Goal: Task Accomplishment & Management: Use online tool/utility

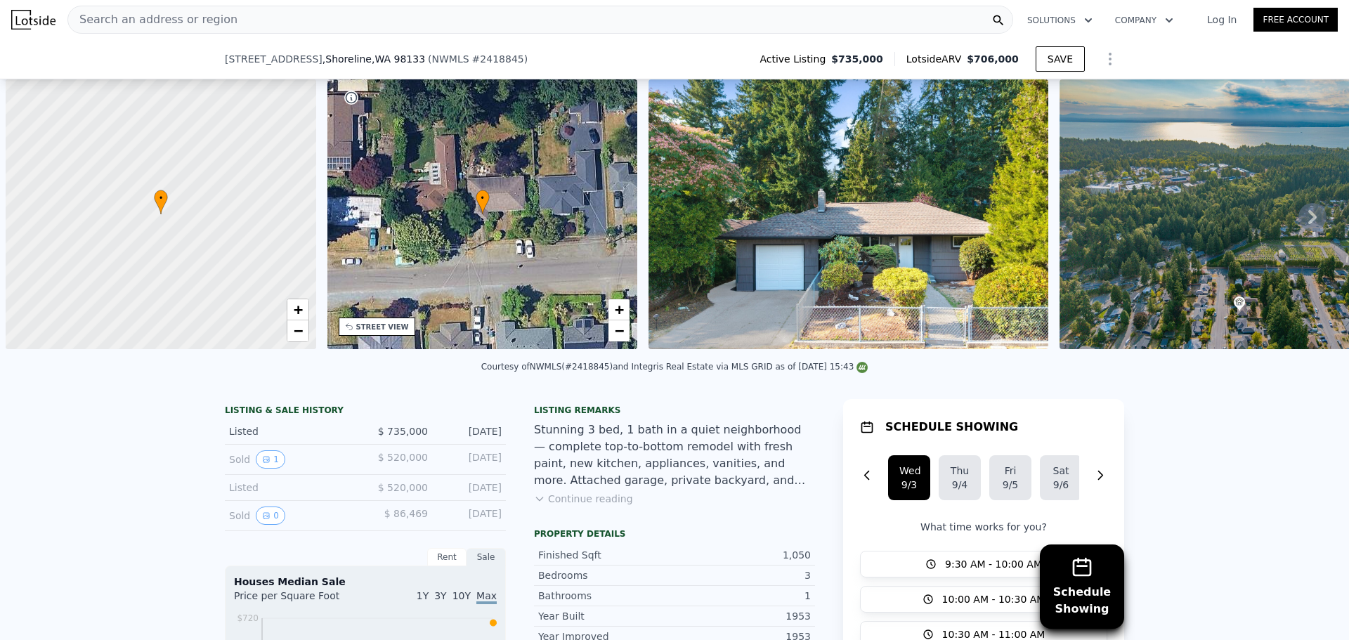
scroll to position [0, 6]
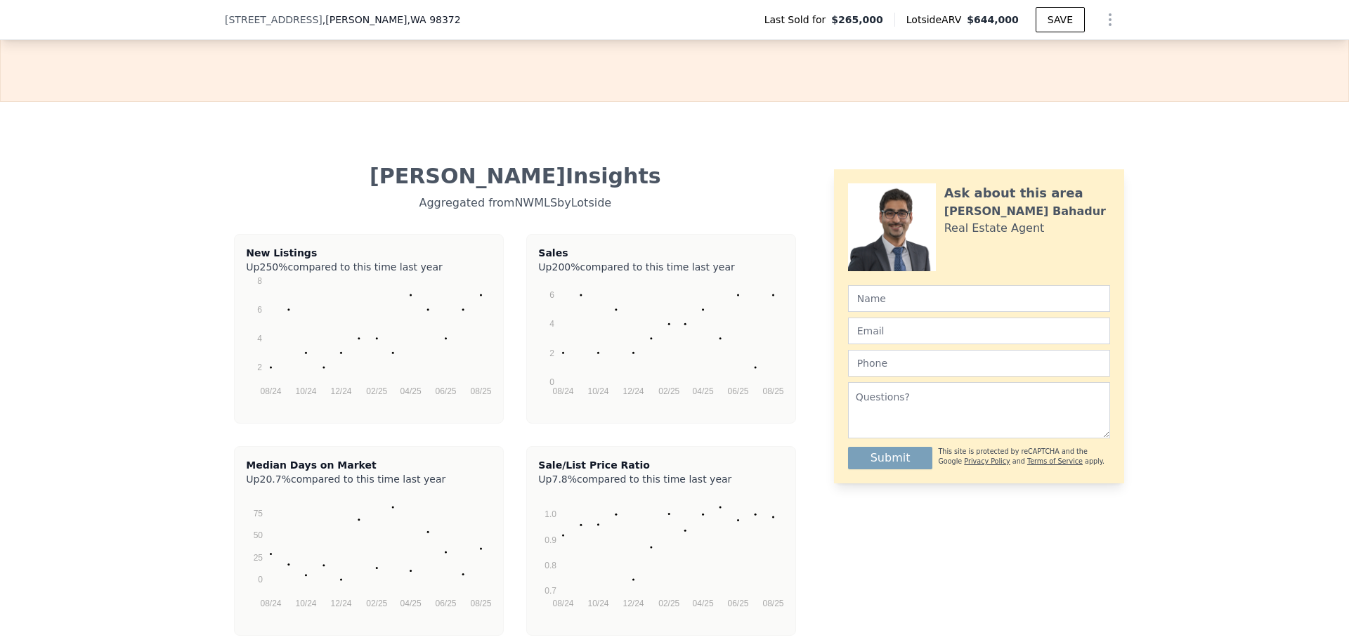
scroll to position [1901, 0]
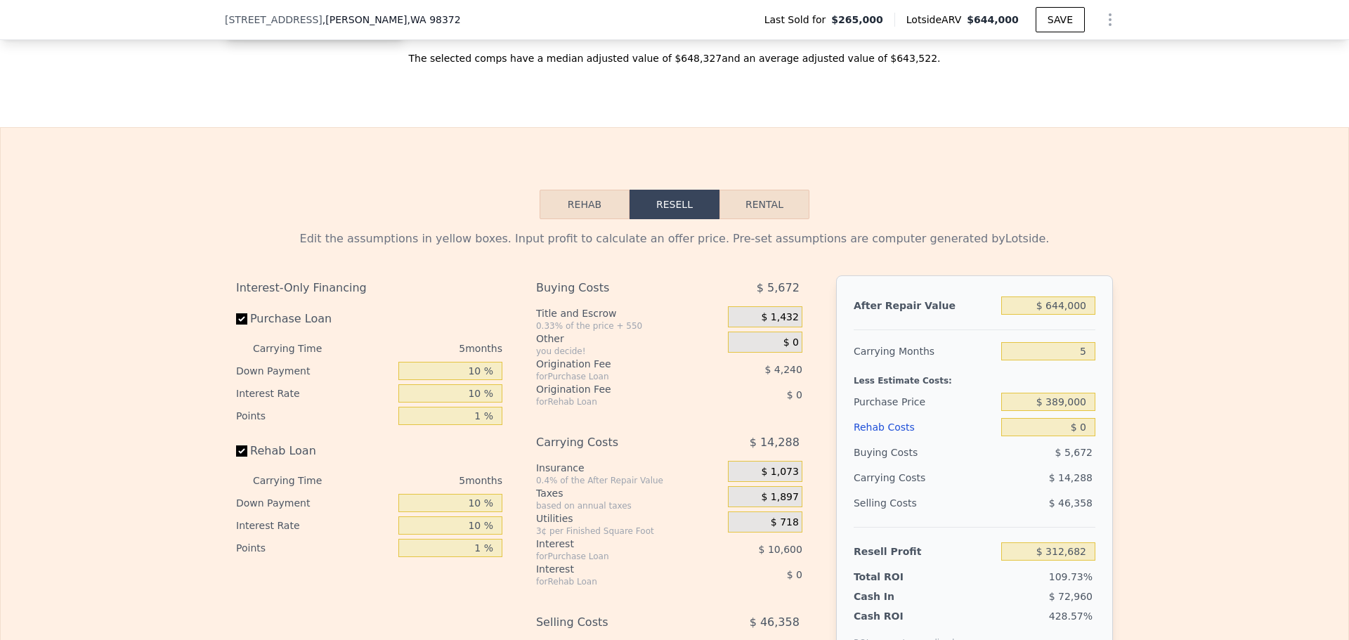
click at [795, 218] on button "Rental" at bounding box center [764, 205] width 90 height 30
select select "30"
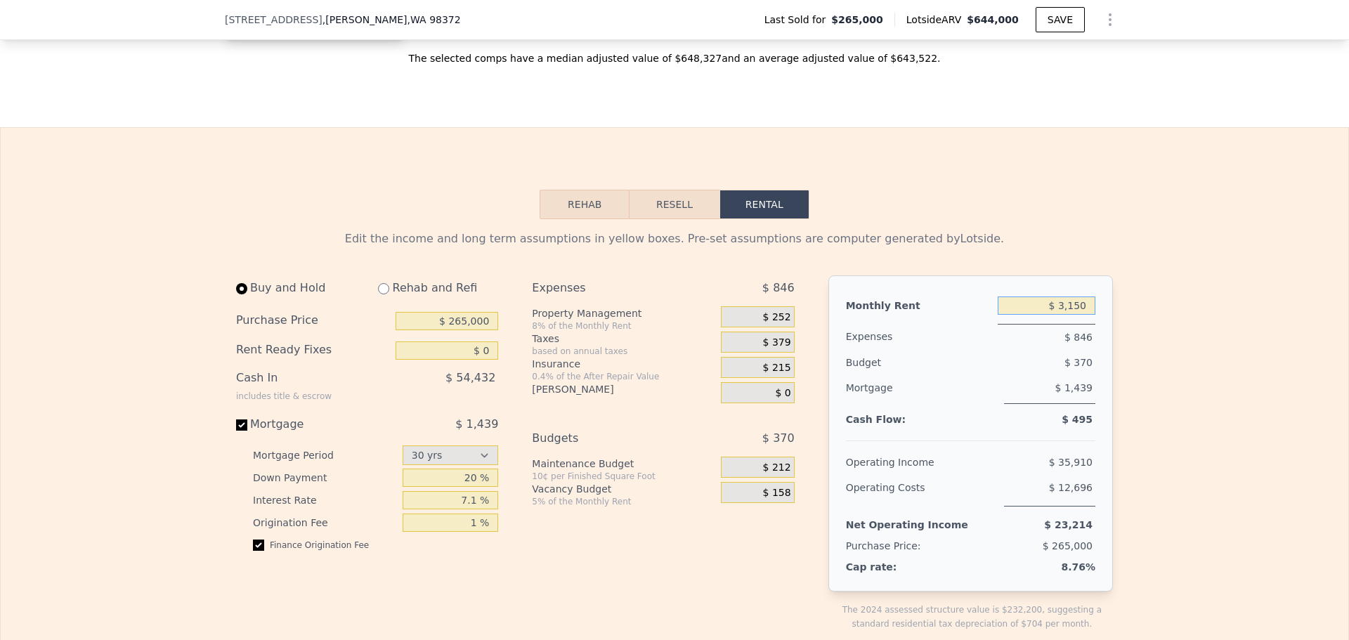
click at [1078, 315] on input "$ 3,150" at bounding box center [1047, 305] width 98 height 18
type input "$ 4,800"
click at [724, 537] on div "Expenses $ 978 Property Management 8% of the Monthly Rent $ 384 Taxes based on …" at bounding box center [668, 464] width 273 height 378
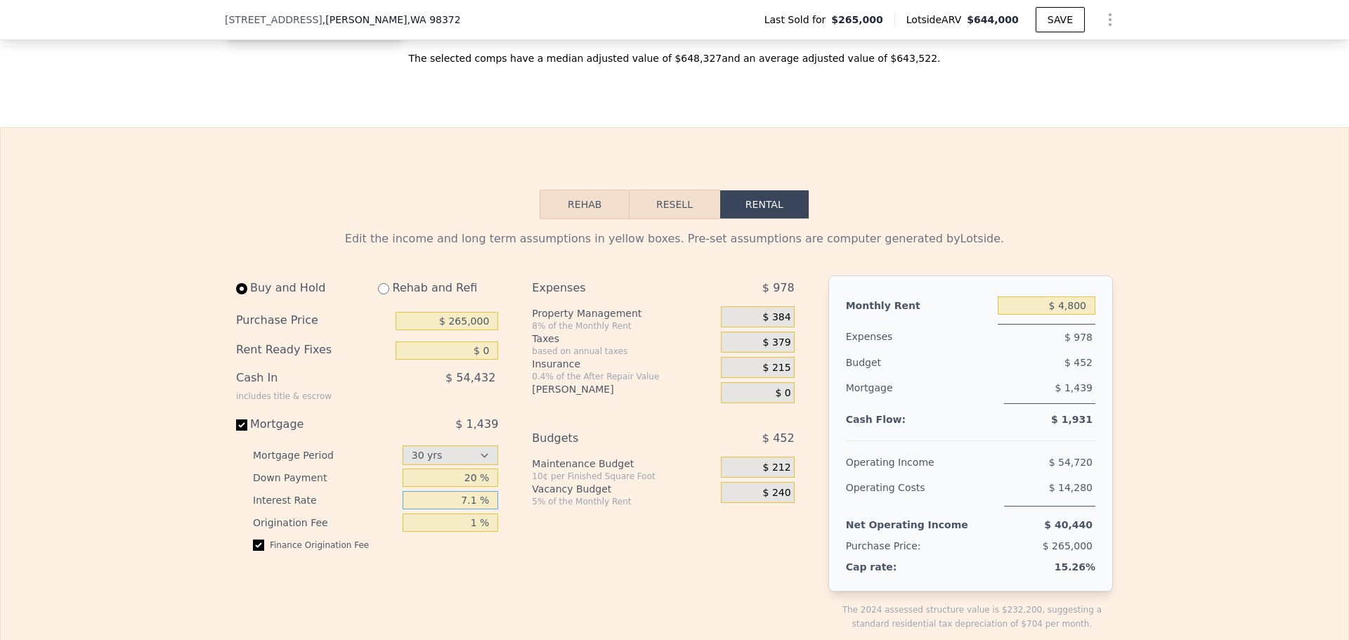
click at [449, 509] on input "7.1 %" at bounding box center [451, 500] width 96 height 18
type input "6 %"
type input "$ 3,150"
type input "6.6 %"
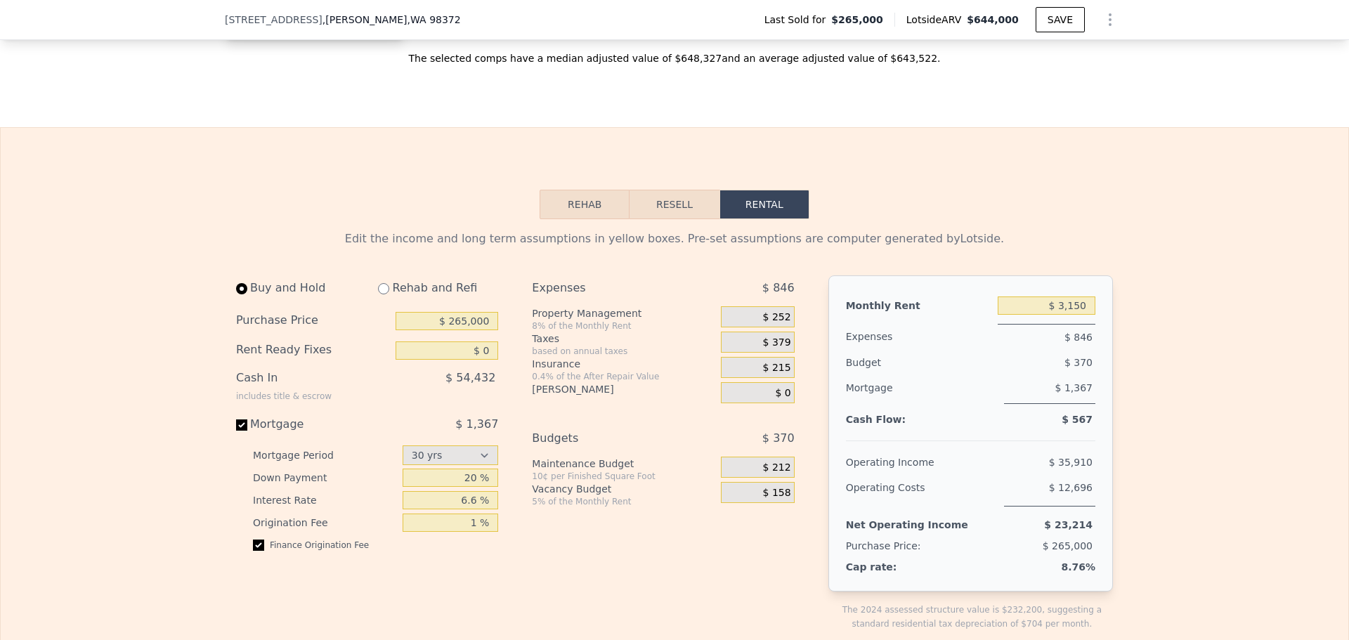
click at [610, 573] on div "Expenses $ 846 Property Management 8% of the Monthly Rent $ 252 Taxes based on …" at bounding box center [668, 464] width 273 height 378
click at [457, 330] on input "$ 265,000" at bounding box center [447, 321] width 103 height 18
type input "$ 629,000"
click at [621, 551] on div "Expenses $ 846 Property Management 8% of the Monthly Rent $ 252 Taxes based on …" at bounding box center [668, 464] width 273 height 378
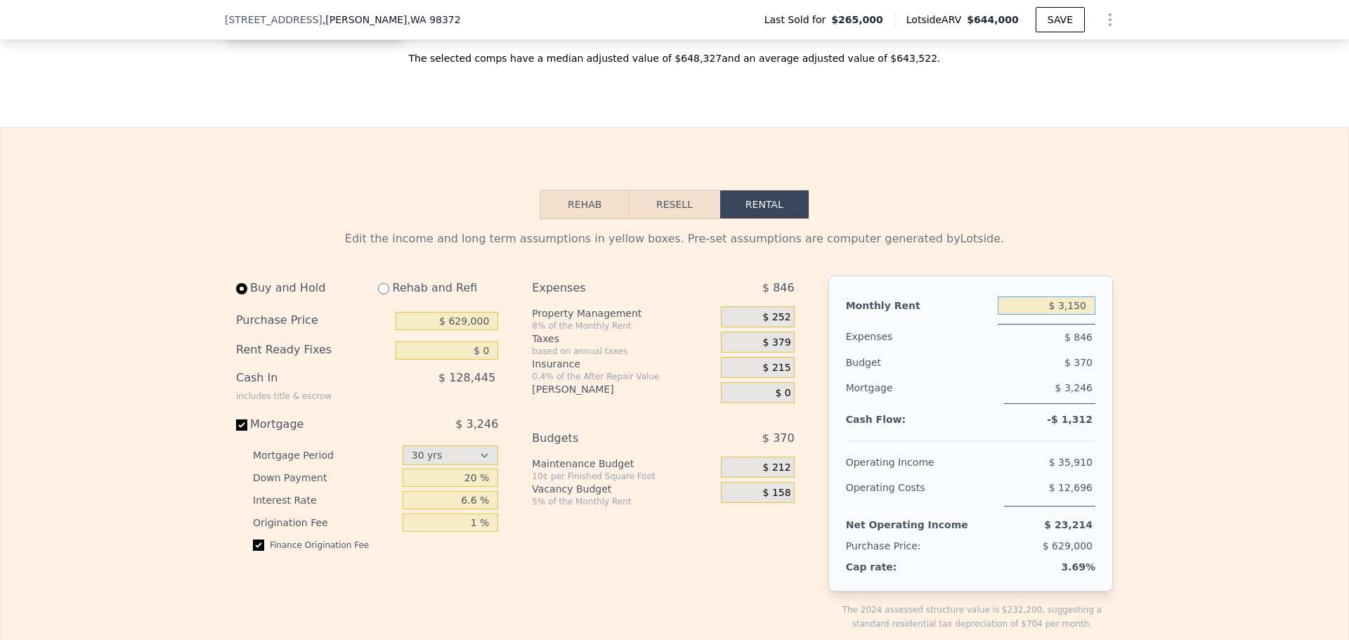
click at [1071, 315] on input "$ 3,150" at bounding box center [1047, 305] width 98 height 18
type input "$ 3"
type input "$ 4,800"
click at [984, 375] on div "$ 370" at bounding box center [1021, 362] width 147 height 25
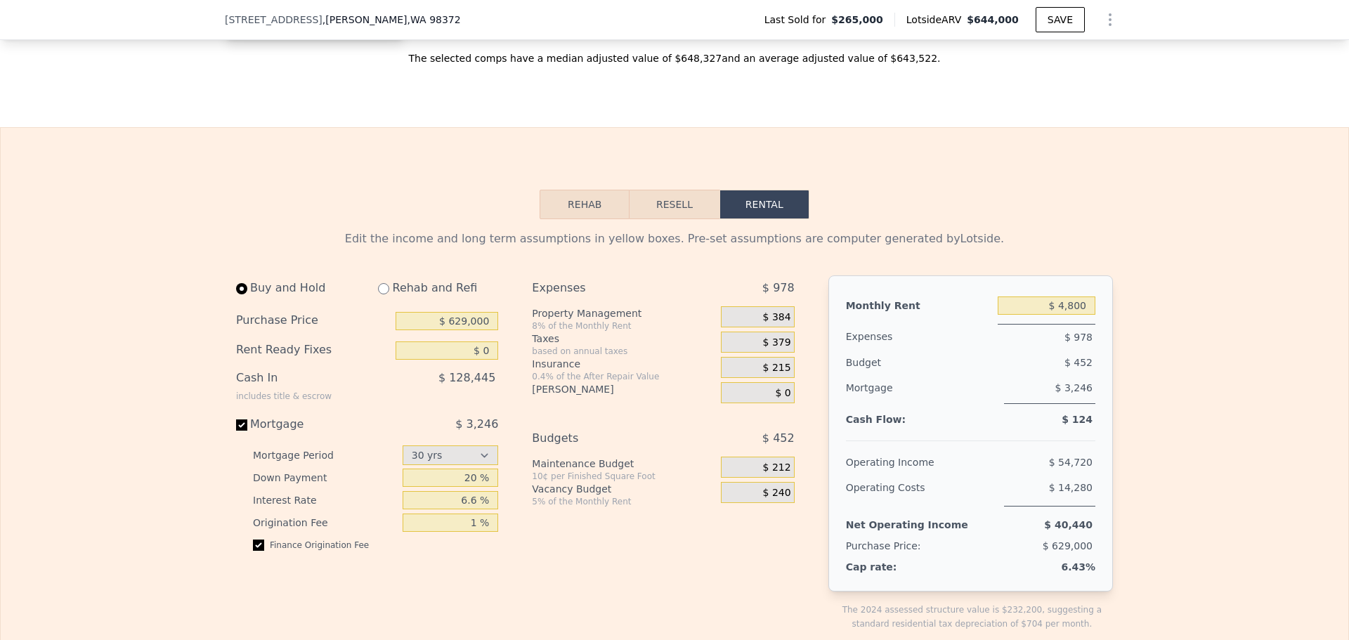
click at [764, 500] on span "$ 240" at bounding box center [777, 493] width 28 height 13
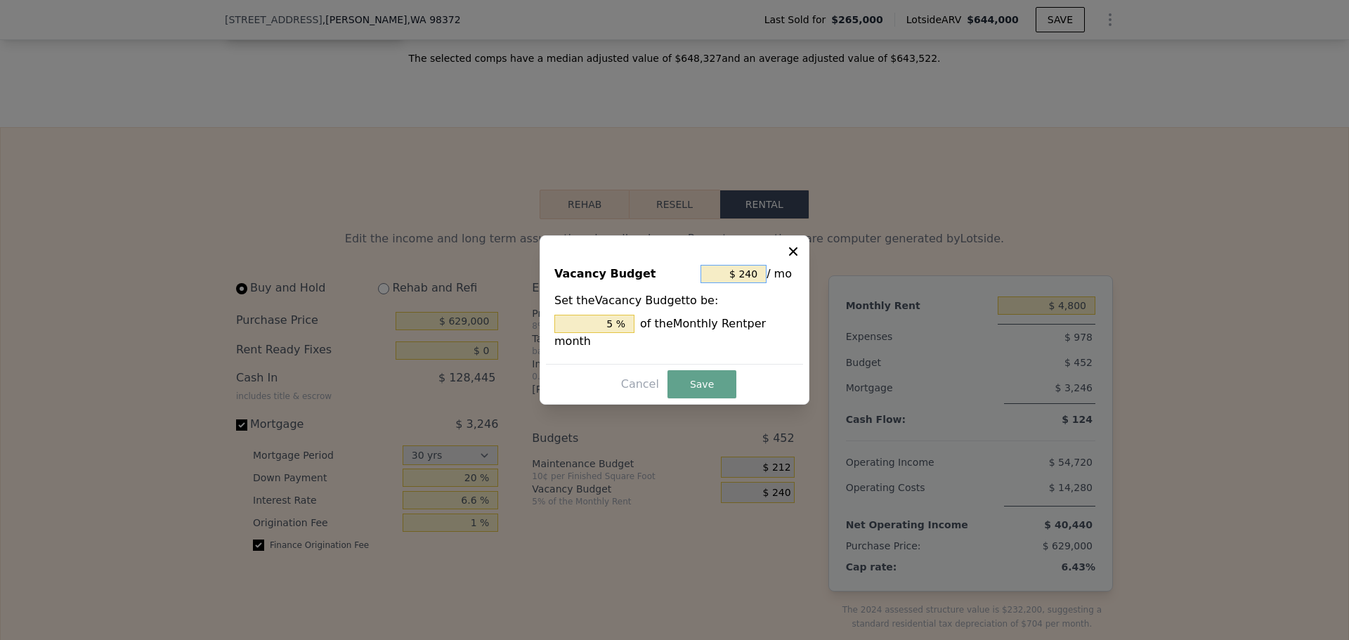
click at [751, 278] on input "$ 240" at bounding box center [733, 274] width 66 height 18
click at [719, 379] on button "Save" at bounding box center [701, 384] width 69 height 28
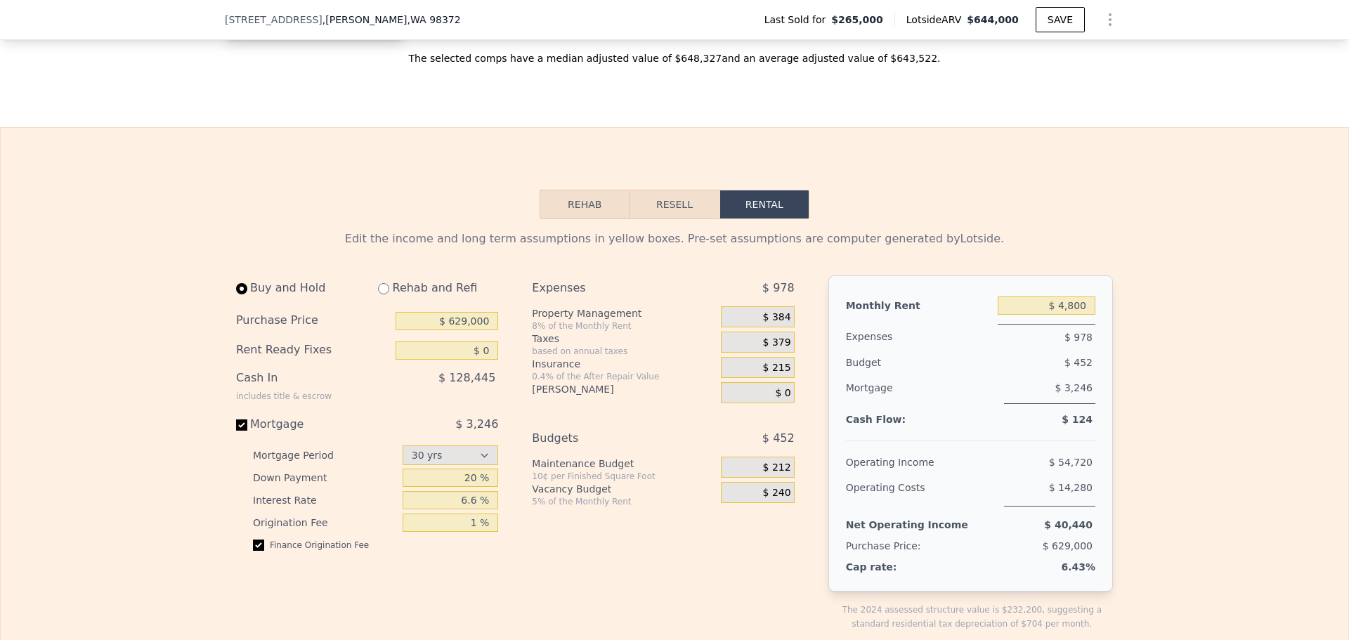
click at [768, 474] on span "$ 212" at bounding box center [777, 468] width 28 height 13
click at [759, 478] on div "$ 212" at bounding box center [757, 467] width 73 height 21
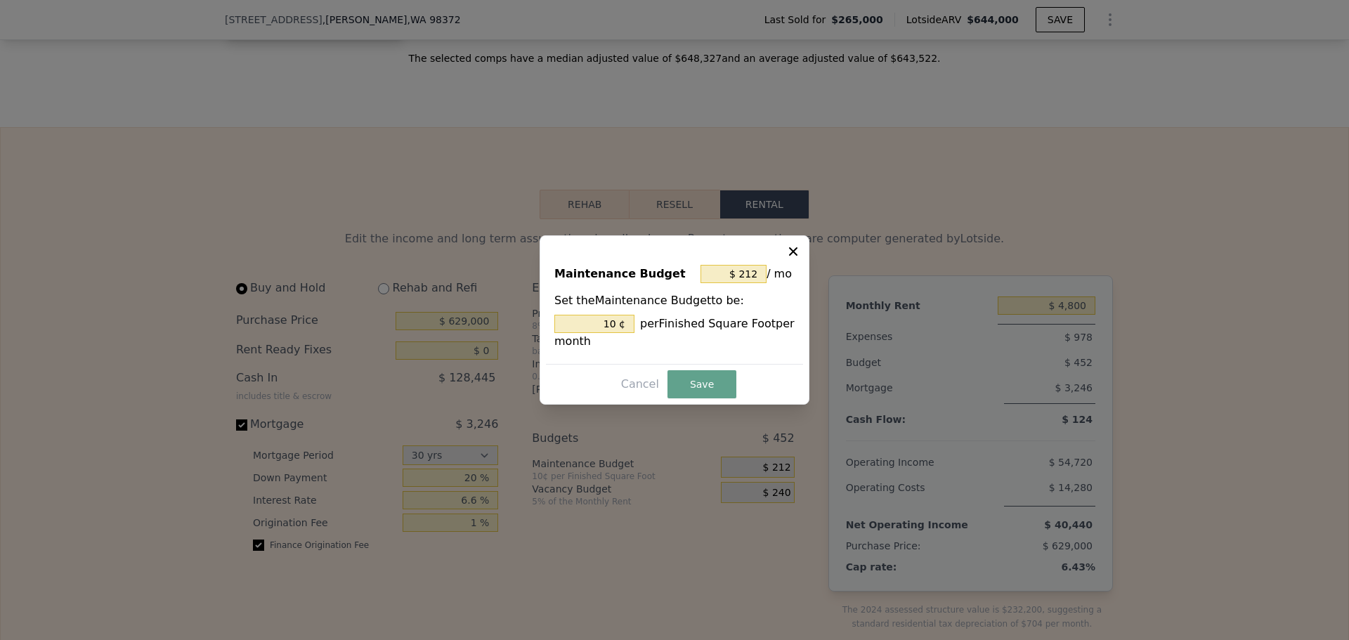
click at [753, 263] on div "$ 212 / mo" at bounding box center [747, 273] width 94 height 25
click at [751, 265] on input "$ 212" at bounding box center [733, 274] width 66 height 18
type input "$ 0"
type input "0 ¢"
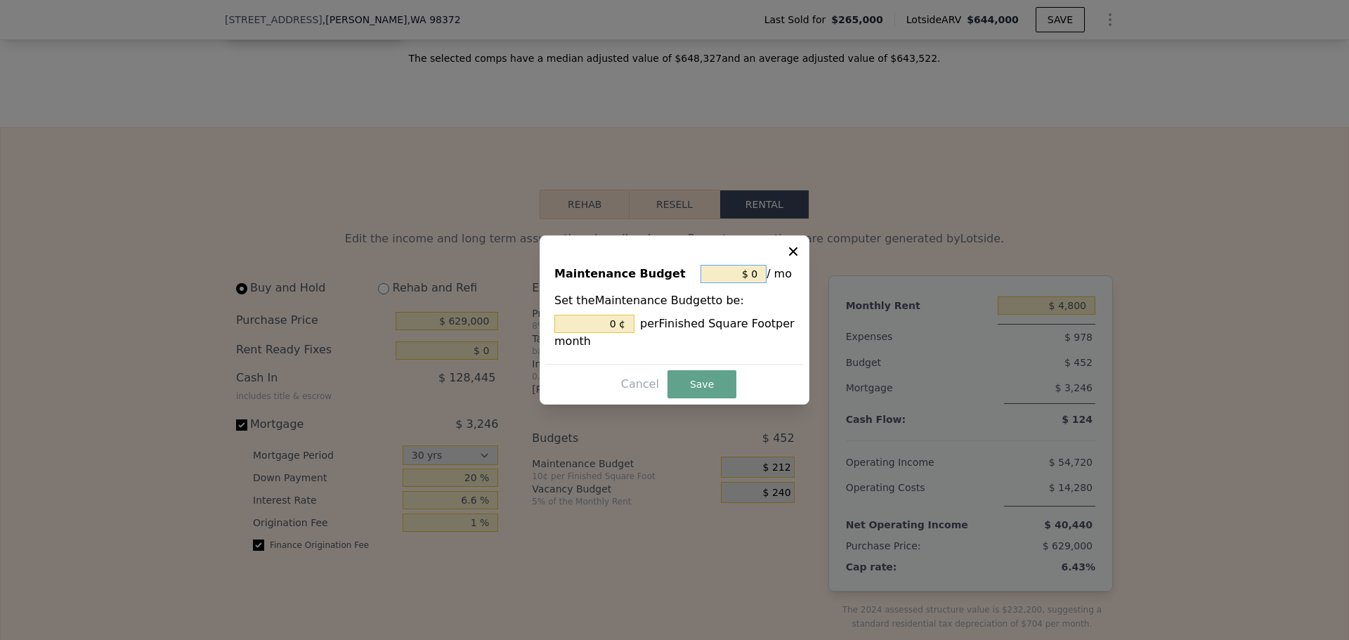
type input "$ 0"
click at [718, 386] on button "Save" at bounding box center [701, 384] width 69 height 28
type input "0 %"
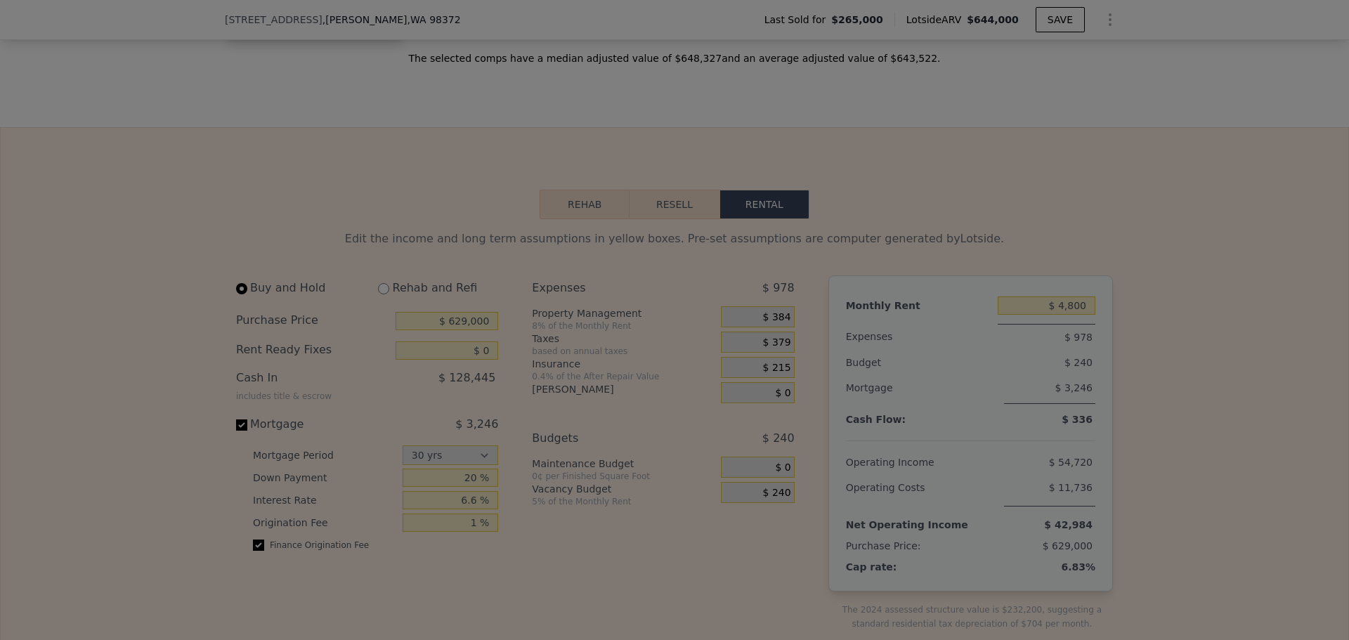
click at [770, 516] on div at bounding box center [674, 320] width 1349 height 640
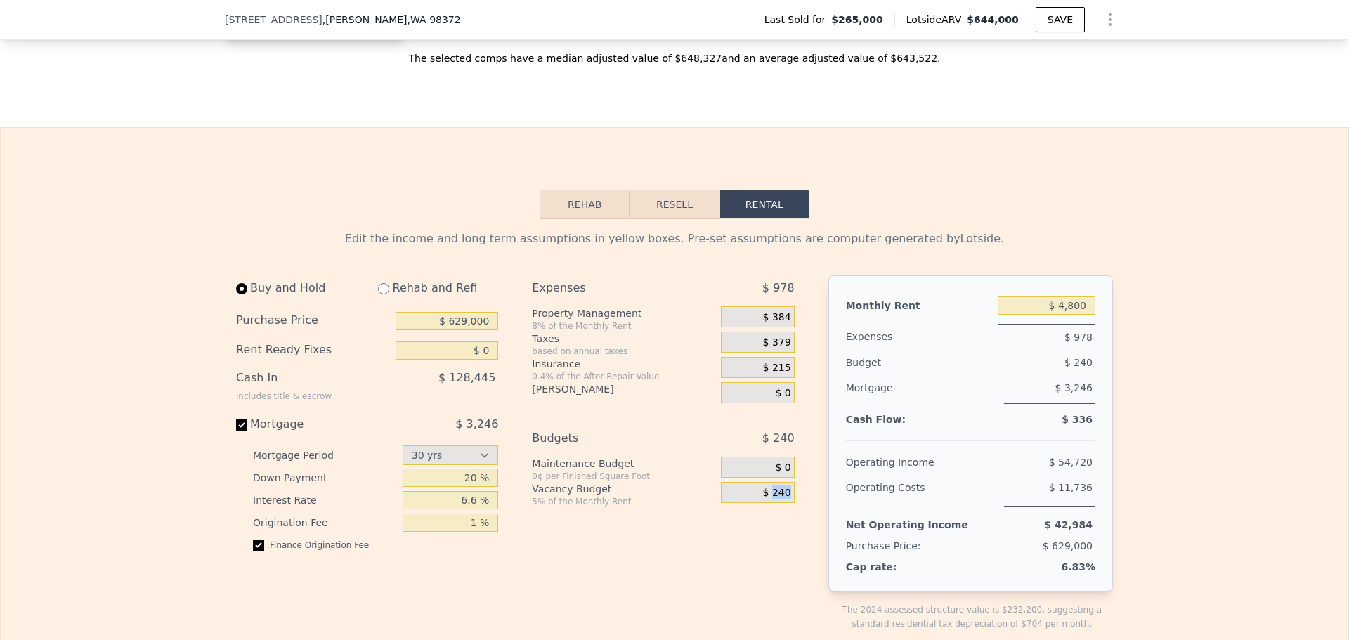
click at [770, 500] on span "$ 240" at bounding box center [777, 493] width 28 height 13
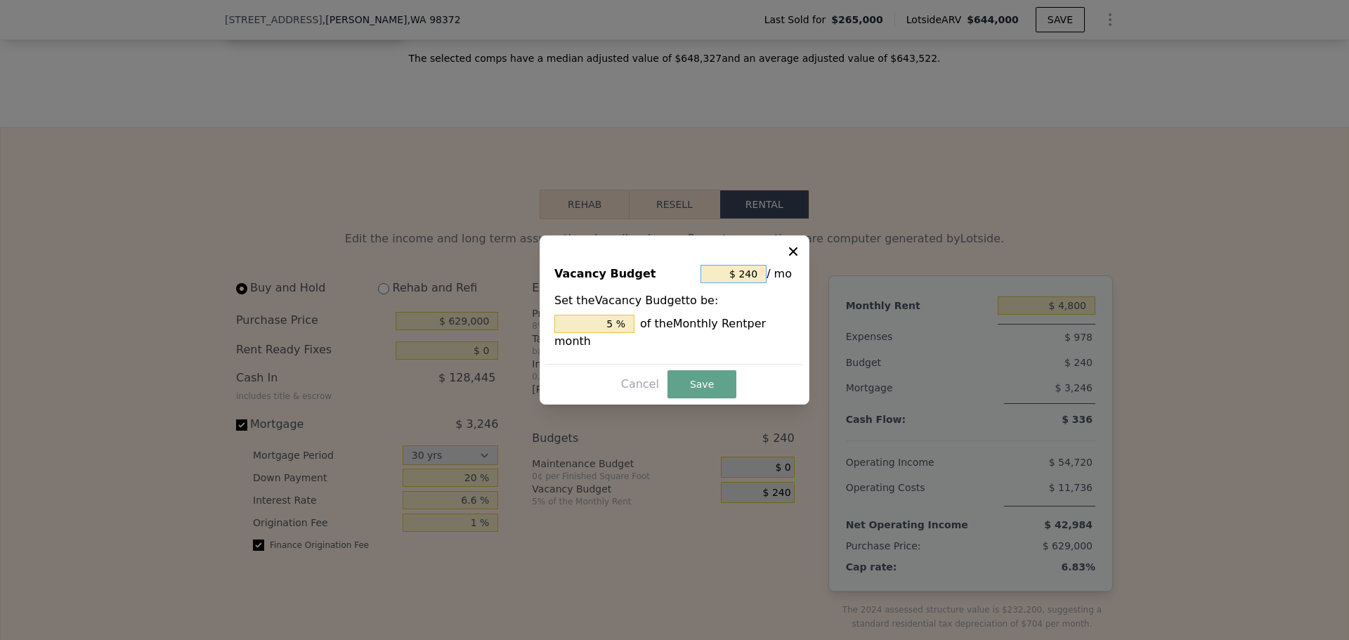
click at [741, 279] on input "$ 240" at bounding box center [733, 274] width 66 height 18
type input "$ 0"
type input "0 %"
type input "$ 0"
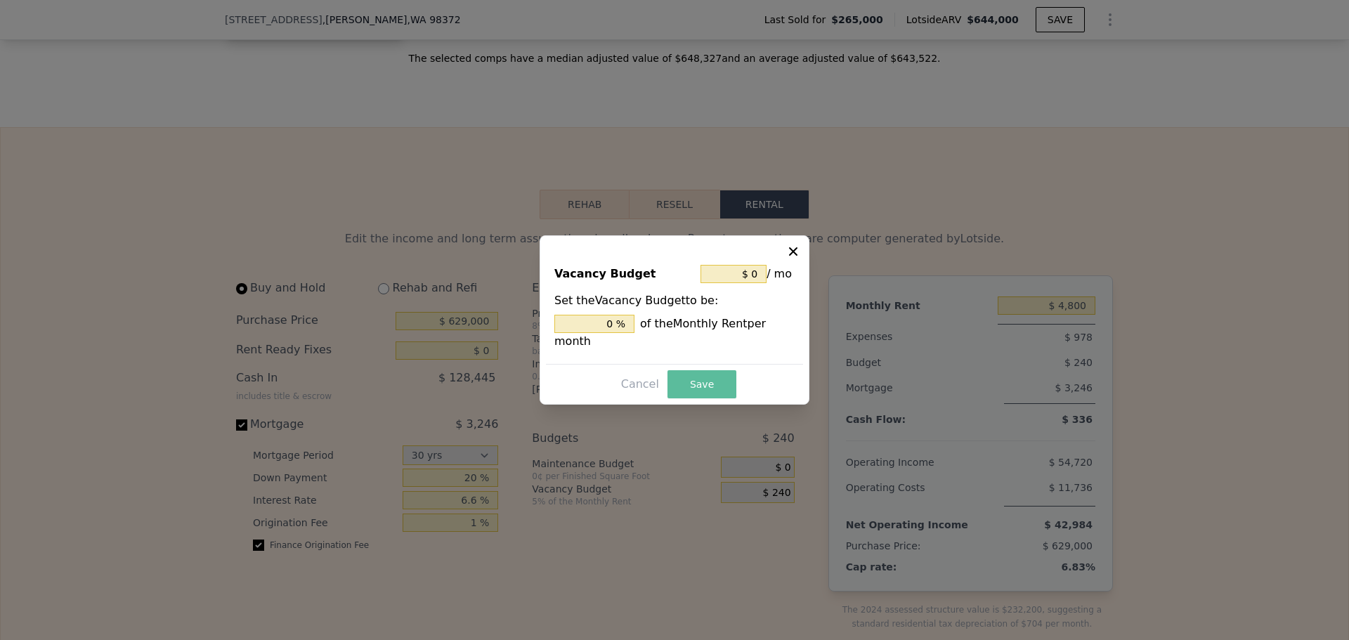
click at [717, 378] on button "Save" at bounding box center [701, 384] width 69 height 28
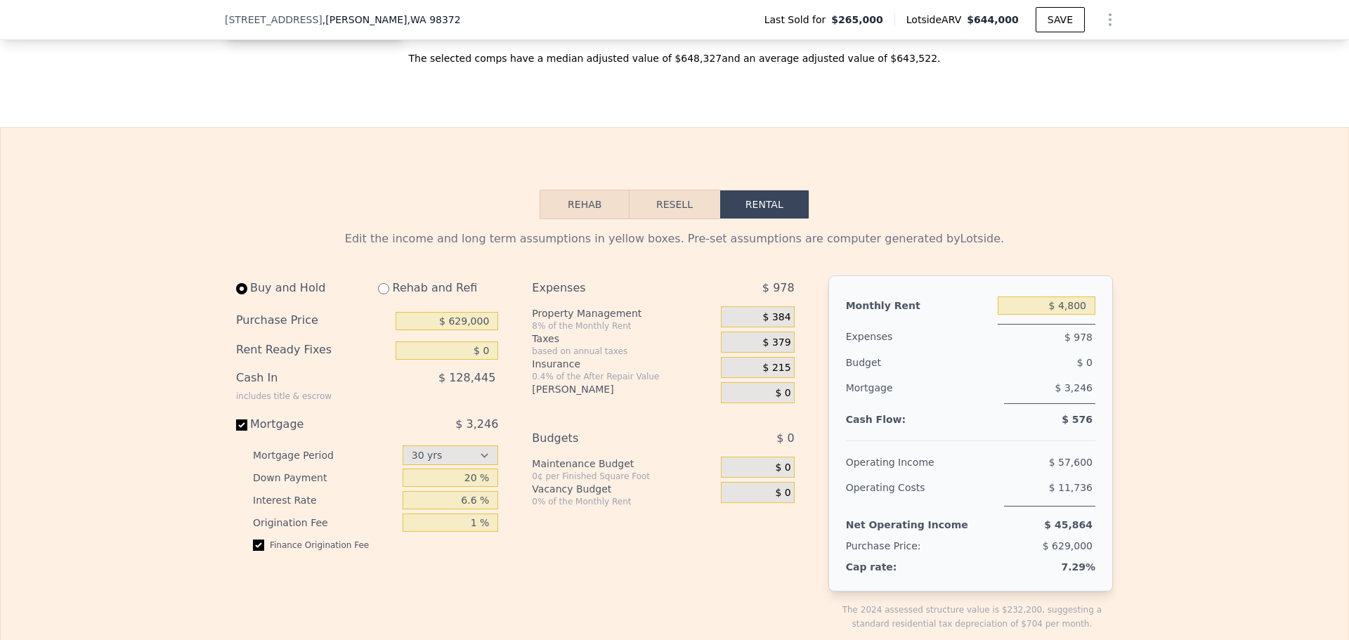
click at [778, 324] on span "$ 384" at bounding box center [777, 317] width 28 height 13
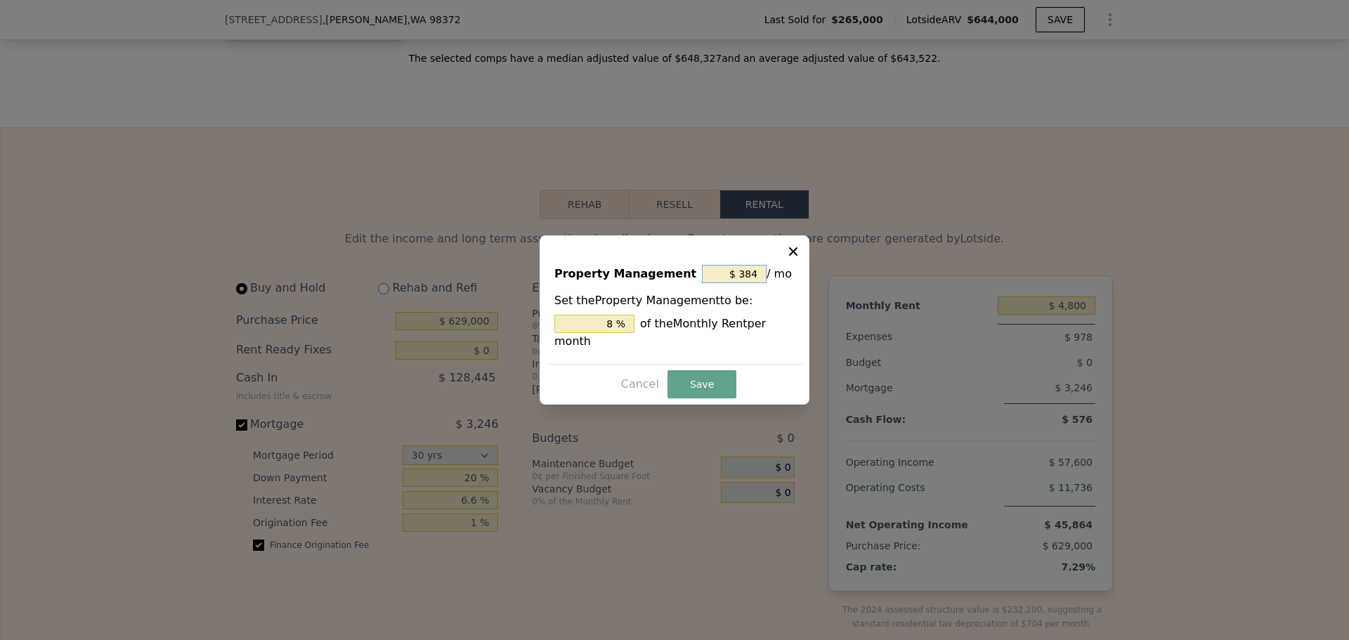
click at [736, 283] on input "$ 384" at bounding box center [734, 274] width 65 height 18
type input "$ 0"
type input "0 %"
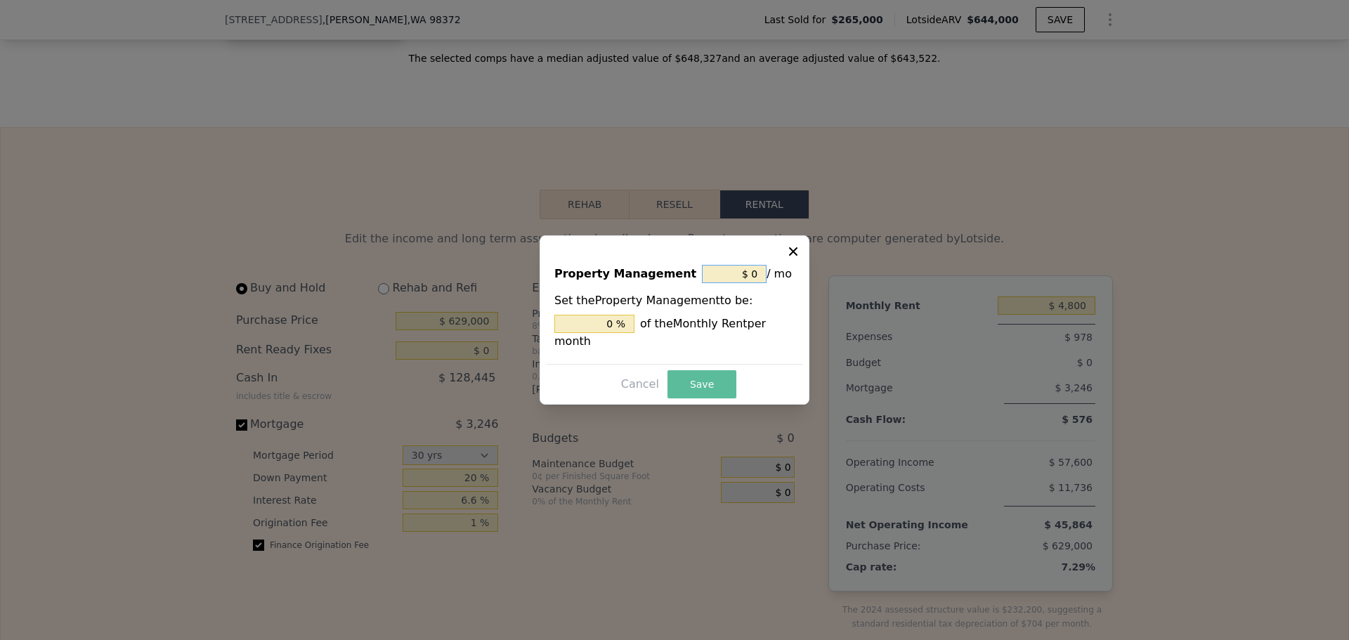
type input "$ 0"
click at [687, 370] on button "Save" at bounding box center [701, 384] width 69 height 28
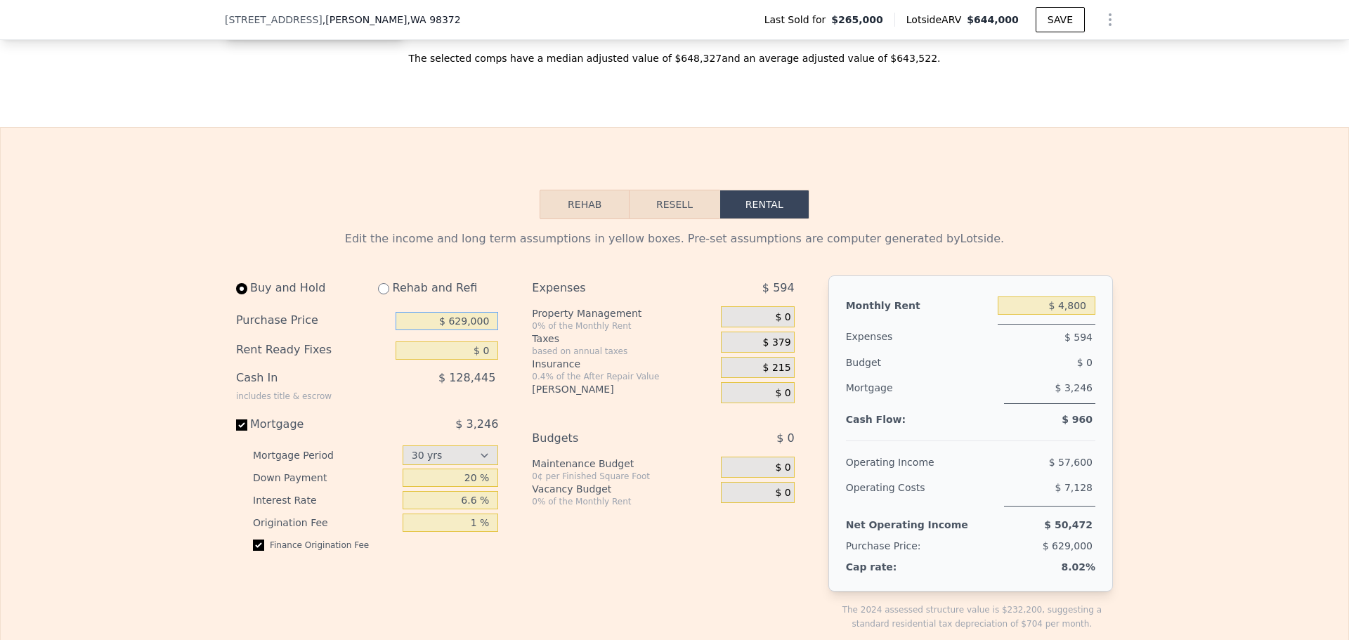
click at [488, 330] on input "$ 629,000" at bounding box center [447, 321] width 103 height 18
type input "$ 500,000"
click at [656, 554] on div "Expenses $ 594 Property Management 0% of the Monthly Rent $ 0 Taxes based on an…" at bounding box center [668, 464] width 273 height 378
type input "$ 3,150"
